Goal: Navigation & Orientation: Find specific page/section

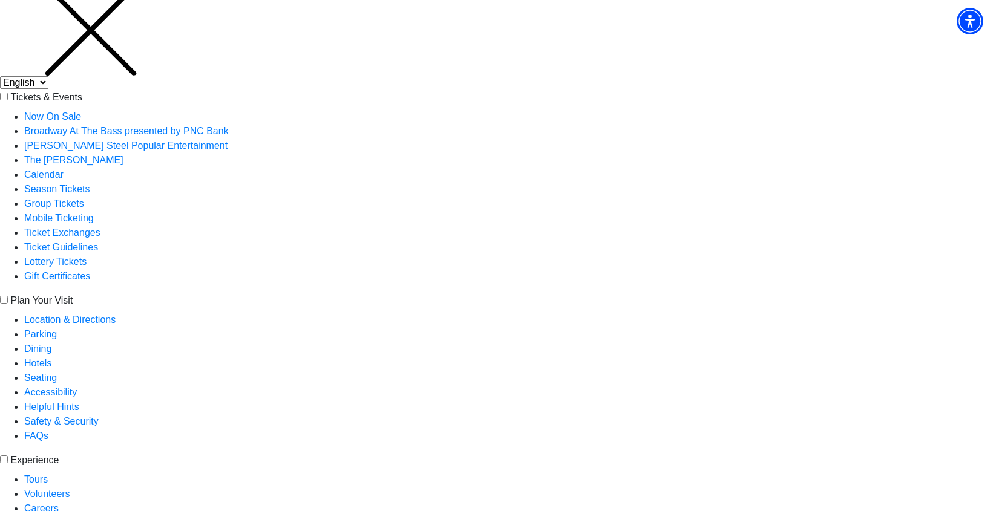
scroll to position [61, 0]
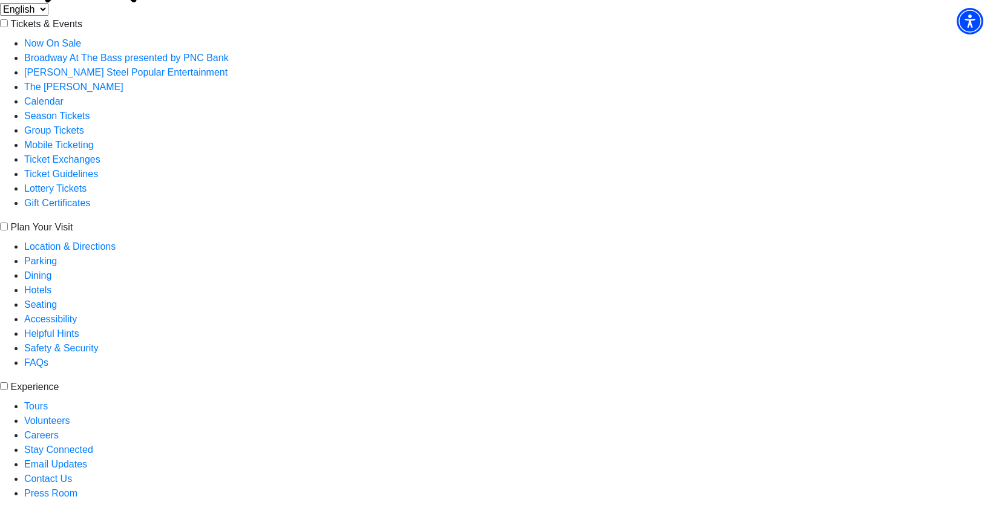
scroll to position [0, 0]
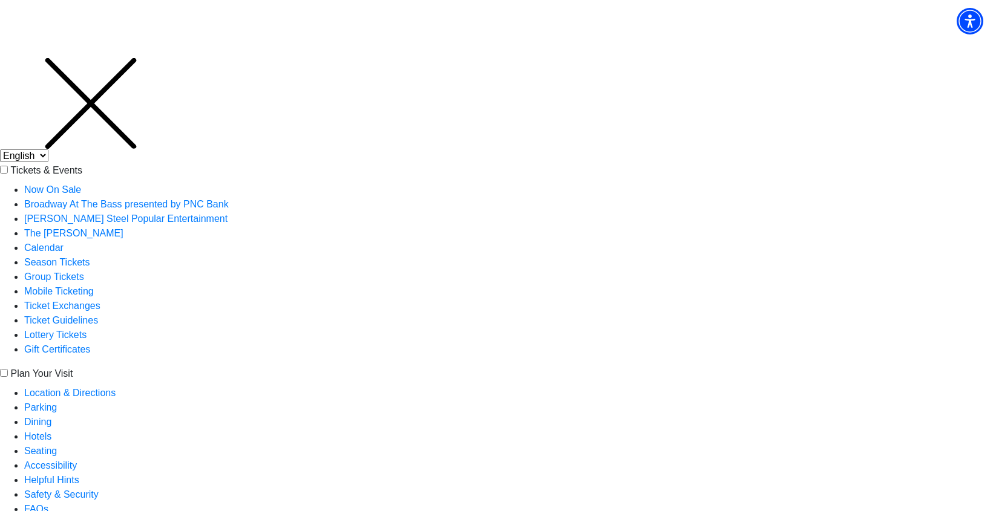
scroll to position [61, 0]
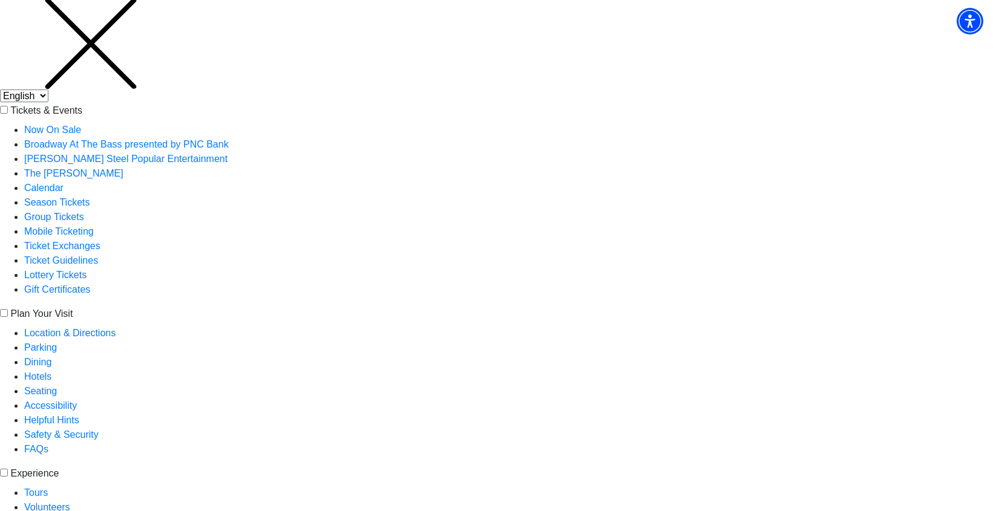
scroll to position [0, 0]
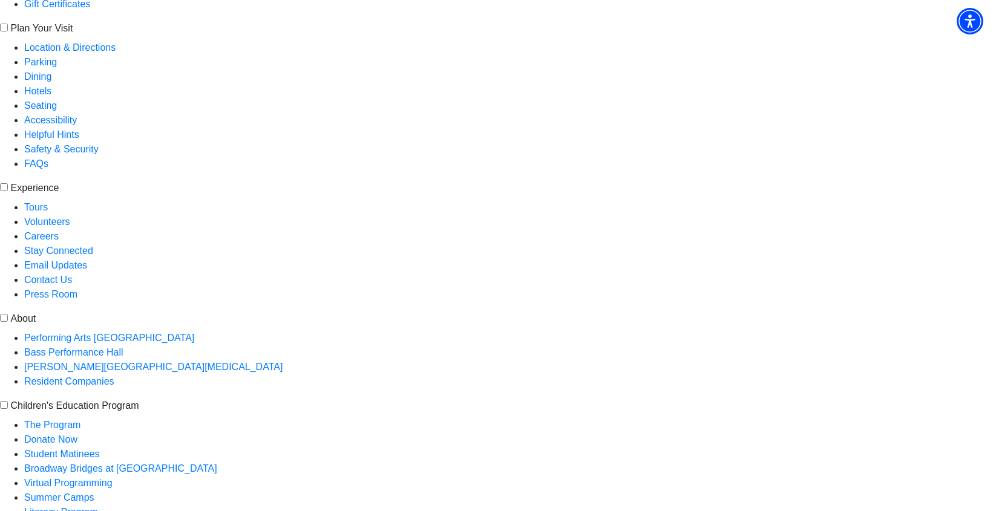
scroll to position [121, 0]
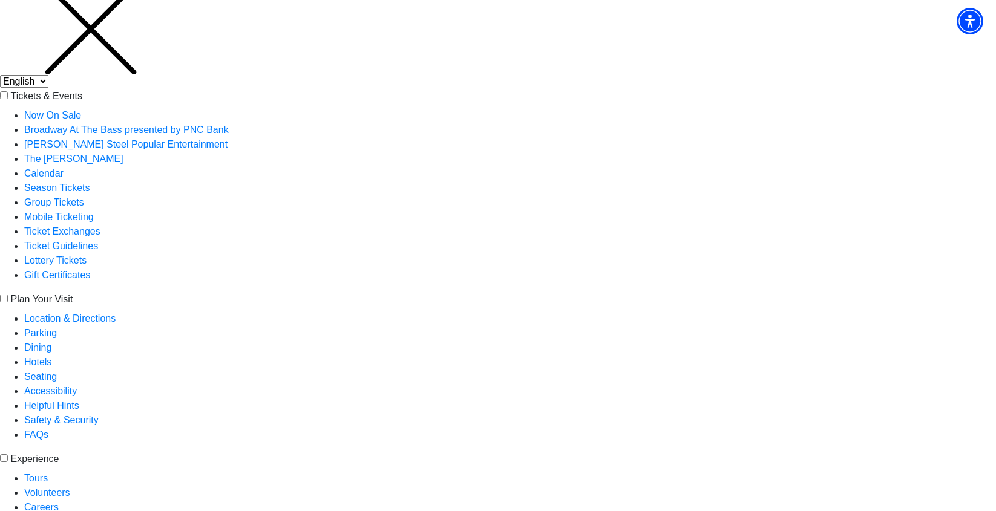
scroll to position [61, 0]
